Goal: Navigation & Orientation: Go to known website

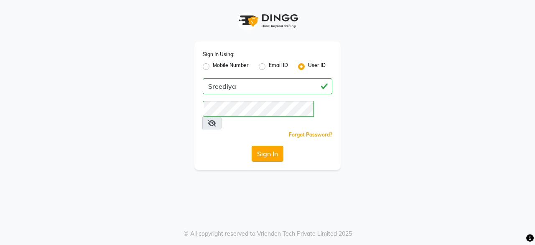
click at [255, 146] on button "Sign In" at bounding box center [268, 154] width 32 height 16
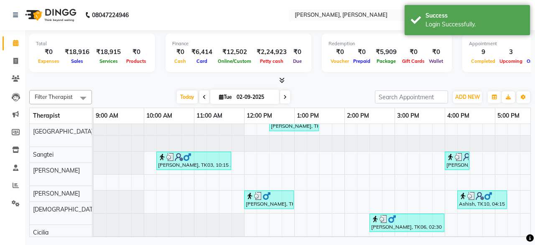
scroll to position [11, 0]
